Goal: Transaction & Acquisition: Purchase product/service

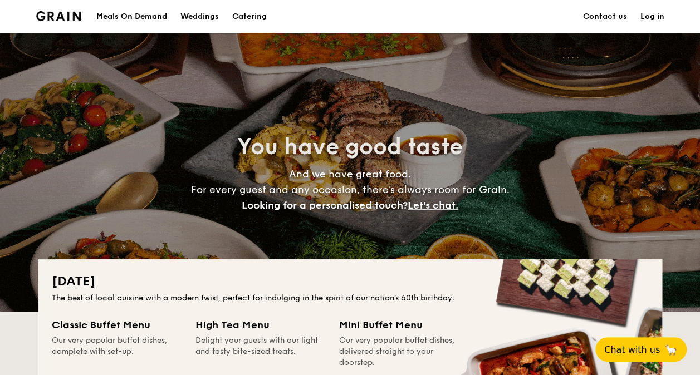
click at [149, 21] on div "Meals On Demand" at bounding box center [131, 16] width 71 height 33
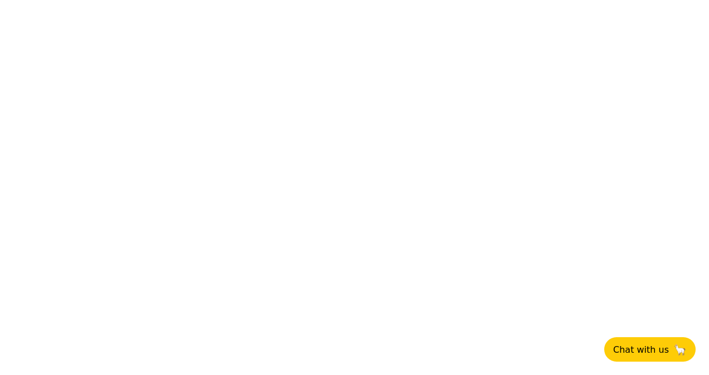
drag, startPoint x: 0, startPoint y: 0, endPoint x: 153, endPoint y: 22, distance: 154.8
click at [153, 4] on html "Chat with us 🦙" at bounding box center [354, 2] width 709 height 4
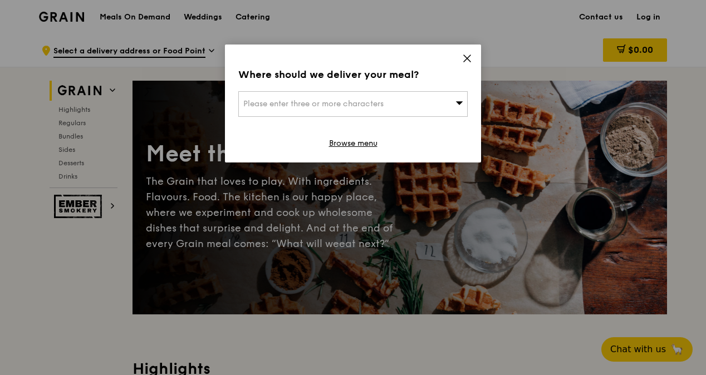
click at [451, 105] on div "Please enter three or more characters" at bounding box center [353, 104] width 230 height 26
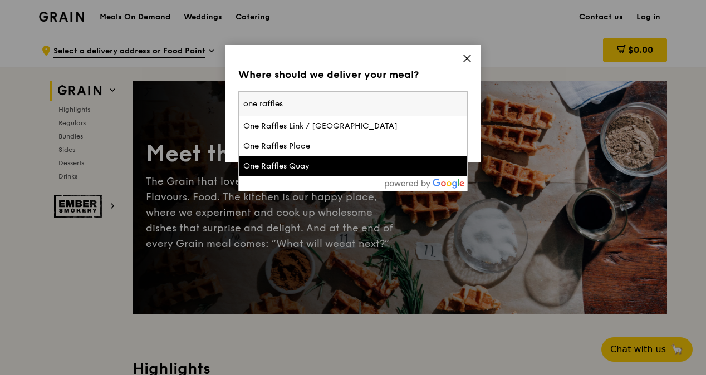
type input "one raffles"
click at [350, 174] on li "One Raffles Quay" at bounding box center [353, 167] width 228 height 20
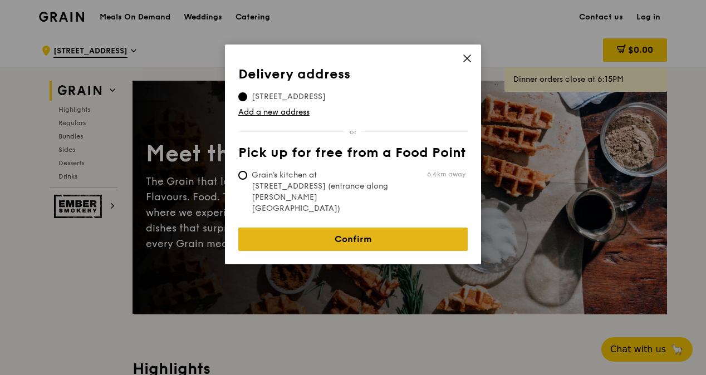
click at [337, 228] on link "Confirm" at bounding box center [353, 239] width 230 height 23
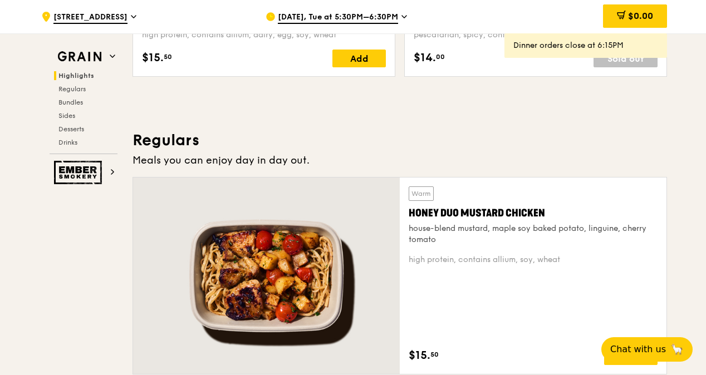
scroll to position [490, 0]
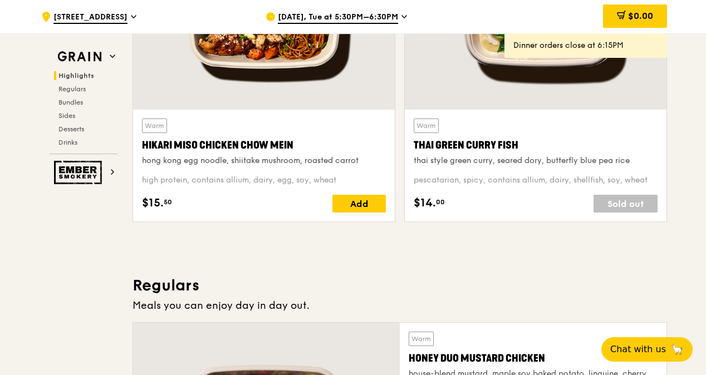
click at [402, 17] on icon at bounding box center [405, 17] width 6 height 10
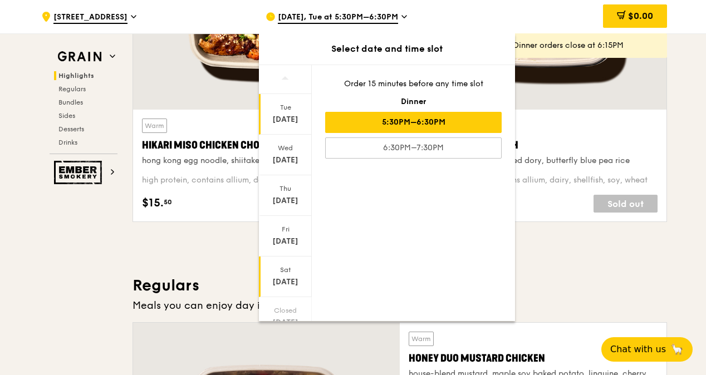
scroll to position [84, 0]
click at [285, 275] on div "Aug 25" at bounding box center [286, 279] width 50 height 11
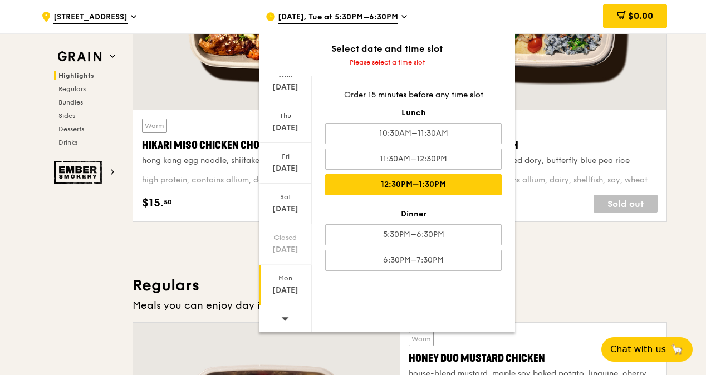
click at [425, 180] on div "12:30PM–1:30PM" at bounding box center [413, 184] width 177 height 21
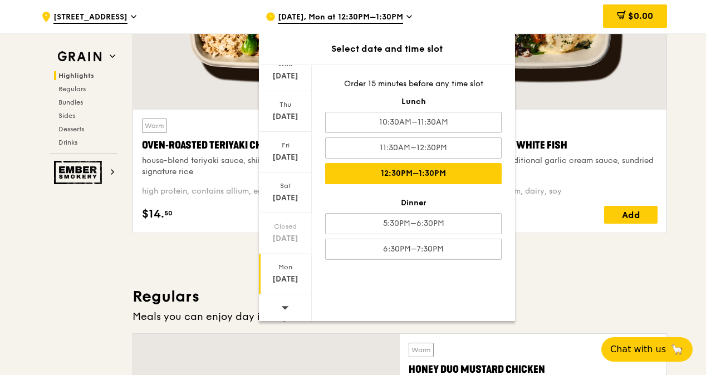
click at [591, 291] on h3 "Regulars" at bounding box center [400, 297] width 535 height 20
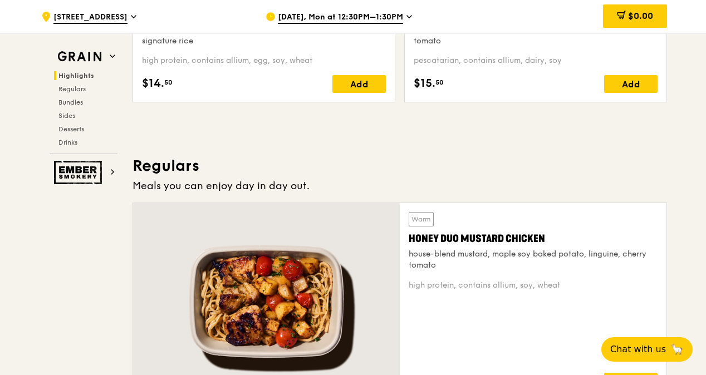
scroll to position [535, 0]
